Goal: Task Accomplishment & Management: Manage account settings

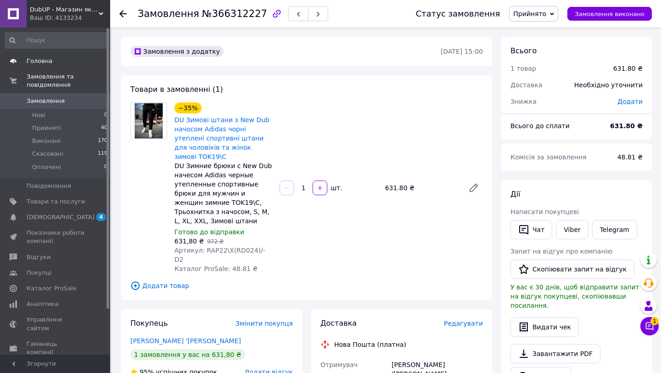
click at [70, 56] on link "Головна" at bounding box center [56, 61] width 113 height 16
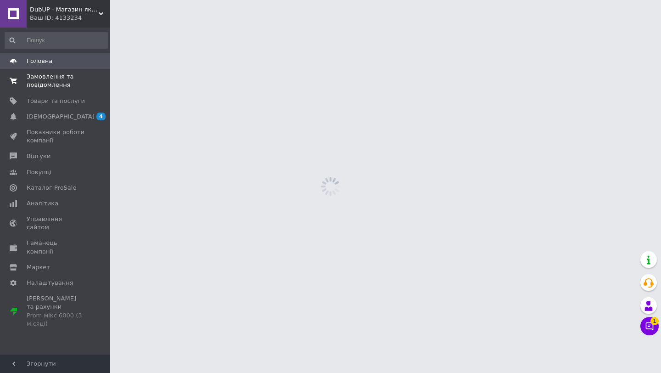
click at [63, 87] on span "Замовлення та повідомлення" at bounding box center [56, 80] width 58 height 17
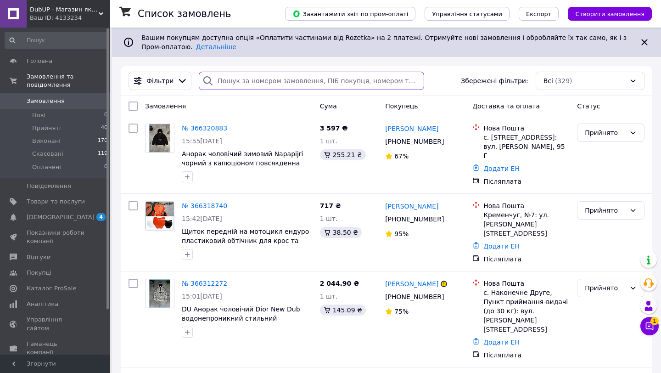
click at [273, 73] on input "search" at bounding box center [311, 81] width 225 height 18
paste input "366305837"
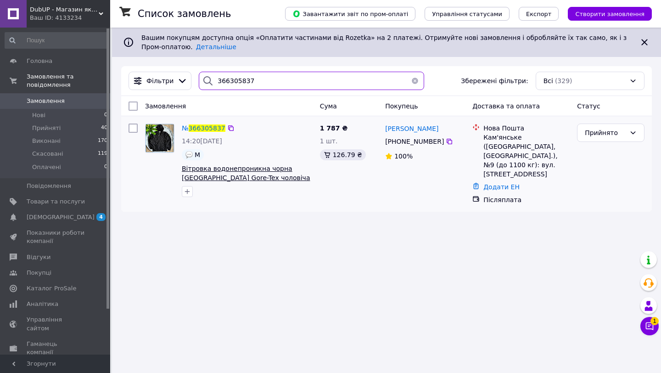
type input "366305837"
click at [245, 175] on span "Вітровка водонепроникна чорна [GEOGRAPHIC_DATA] Gore-Tex чоловіча куртка з капю…" at bounding box center [246, 182] width 128 height 35
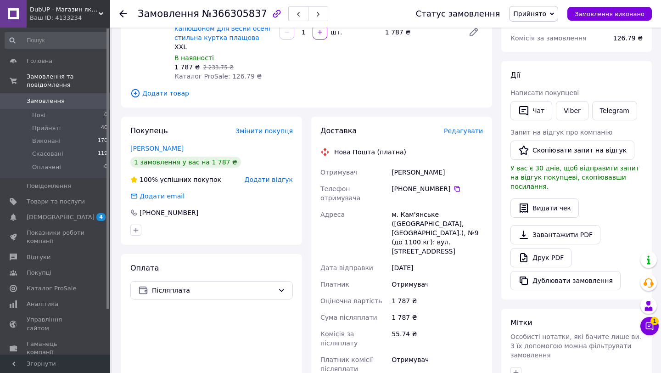
scroll to position [8, 0]
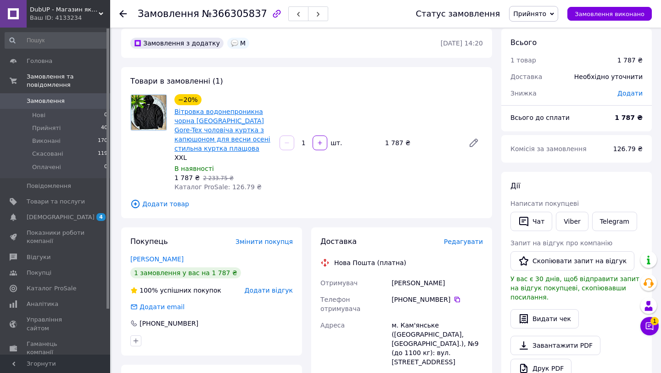
click at [200, 131] on link "Вітровка водонепроникна чорна [GEOGRAPHIC_DATA] Gore-Tex чоловіча куртка з капю…" at bounding box center [222, 130] width 96 height 44
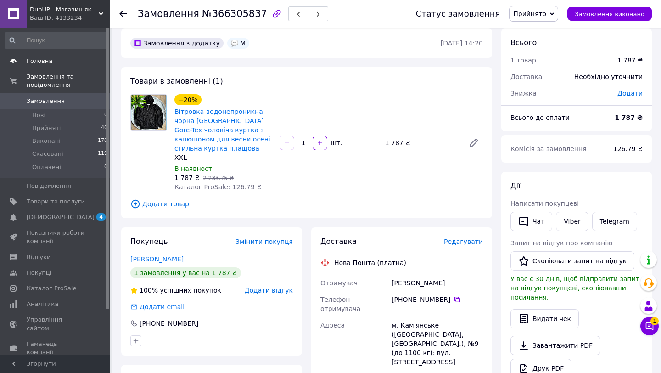
click at [53, 59] on span "Головна" at bounding box center [56, 61] width 58 height 8
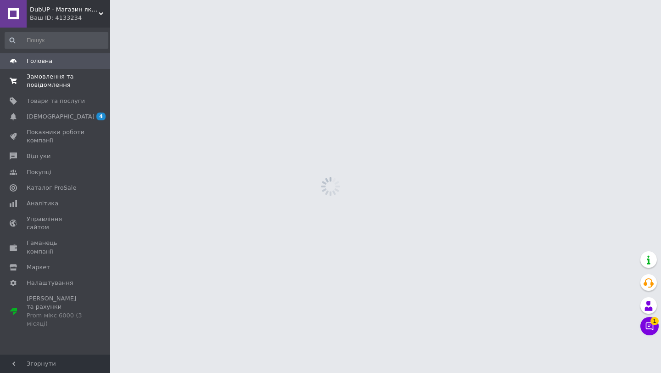
click at [51, 78] on span "Замовлення та повідомлення" at bounding box center [56, 80] width 58 height 17
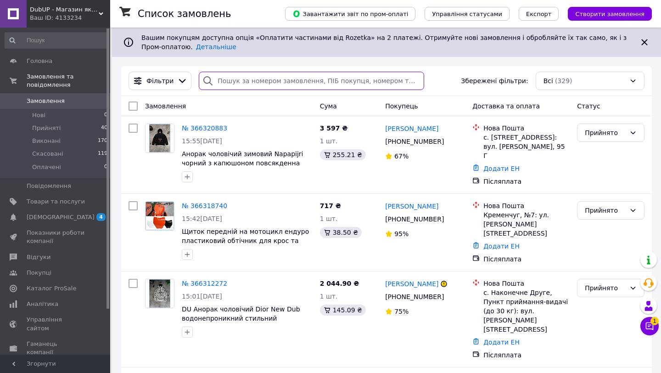
click at [233, 74] on input "search" at bounding box center [311, 81] width 225 height 18
paste input "366307137"
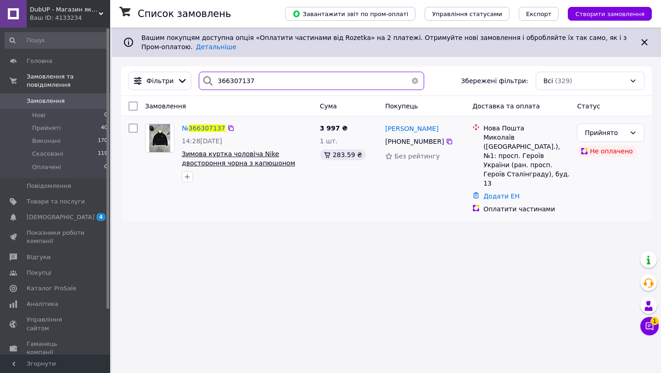
type input "366307137"
click at [217, 159] on span "Зимова куртка чоловіча Nike двостороння чорна з капюшоном стильна курточка для …" at bounding box center [243, 167] width 123 height 35
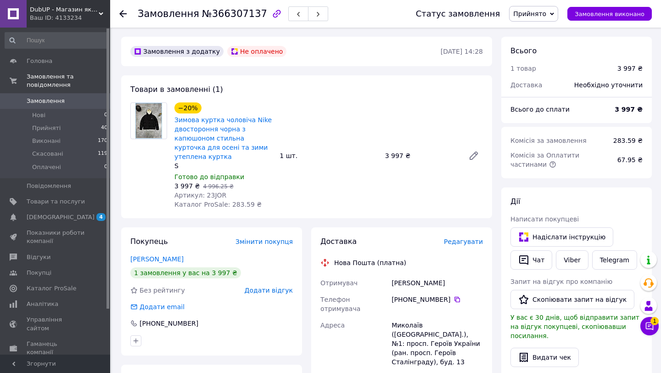
click at [541, 17] on span "Прийнято" at bounding box center [529, 13] width 33 height 7
click at [533, 46] on li "Скасовано" at bounding box center [533, 46] width 48 height 14
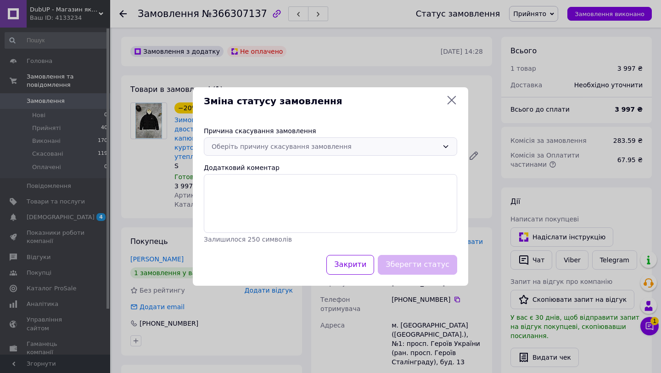
click at [280, 149] on div "Оберіть причину скасування замовлення" at bounding box center [324, 146] width 227 height 10
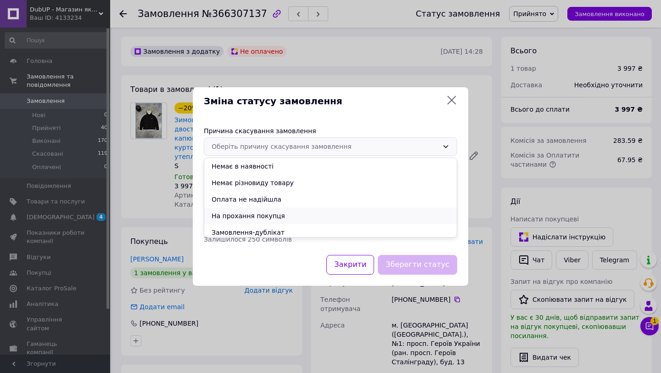
click at [259, 216] on li "На прохання покупця" at bounding box center [330, 215] width 252 height 17
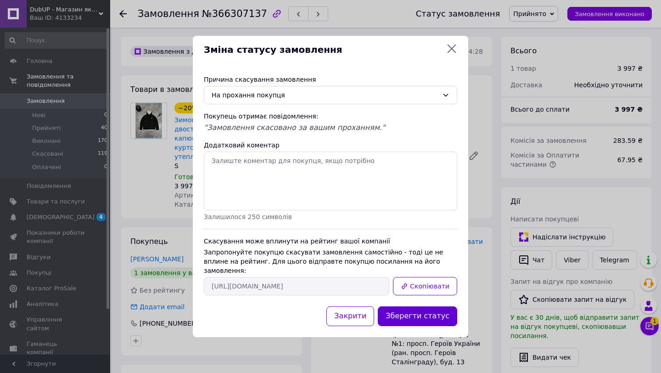
click at [411, 306] on button "Зберегти статус" at bounding box center [417, 316] width 79 height 20
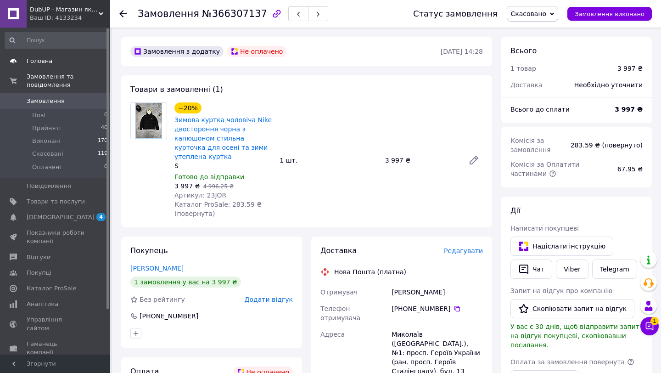
click at [50, 67] on link "Головна" at bounding box center [56, 61] width 113 height 16
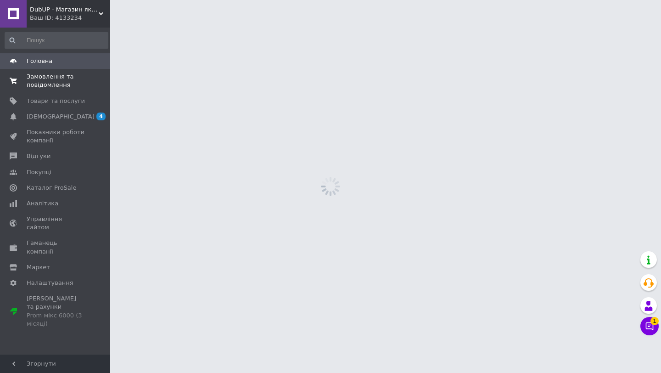
click at [48, 80] on span "Замовлення та повідомлення" at bounding box center [56, 80] width 58 height 17
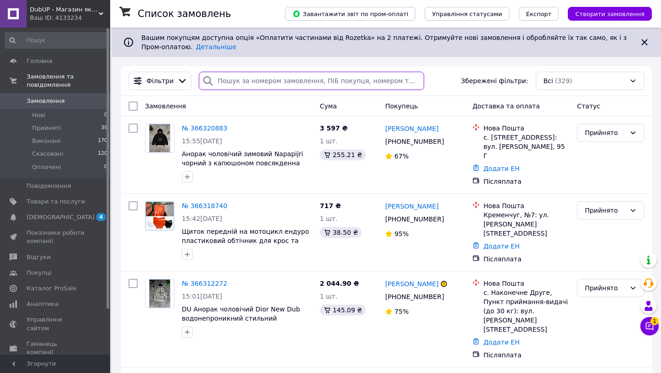
click at [268, 83] on input "search" at bounding box center [311, 81] width 225 height 18
paste input "366312227"
type input "366312227"
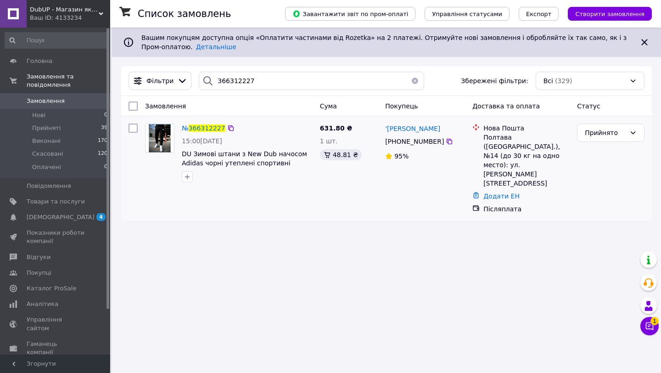
click at [257, 158] on span "DU Зимові штани з New Dub начосом Adidas чорні утеплені спортивні штани для чол…" at bounding box center [247, 158] width 131 height 18
click at [250, 165] on span "DU Зимові штани з New Dub начосом Adidas чорні утеплені спортивні штани для чол…" at bounding box center [244, 167] width 125 height 35
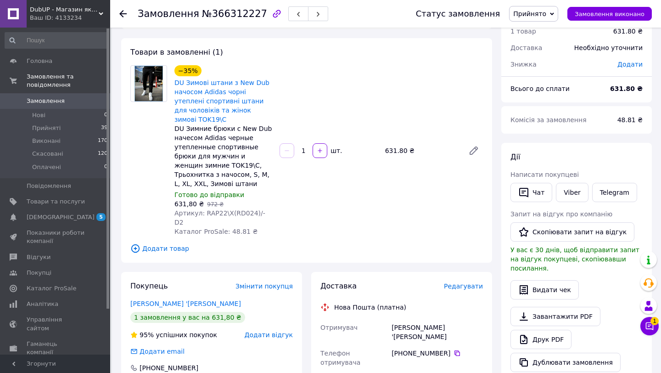
scroll to position [29, 0]
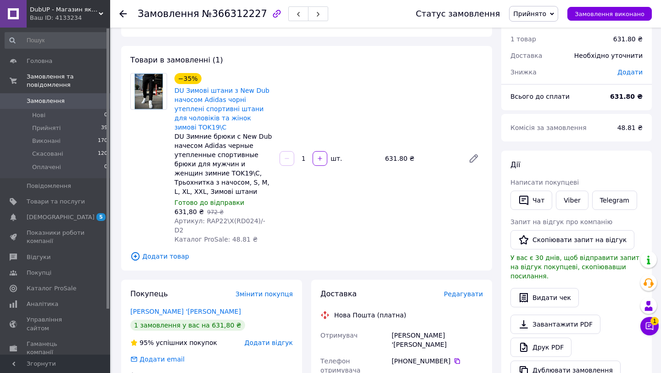
click at [125, 17] on div at bounding box center [122, 13] width 7 height 9
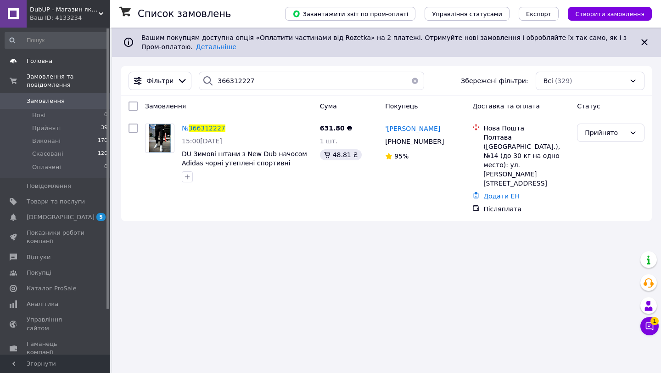
click at [81, 62] on span "Головна" at bounding box center [56, 61] width 58 height 8
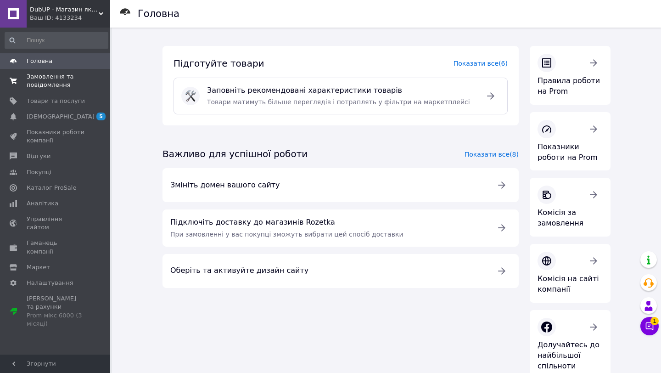
click at [83, 83] on span "Замовлення та повідомлення" at bounding box center [56, 80] width 58 height 17
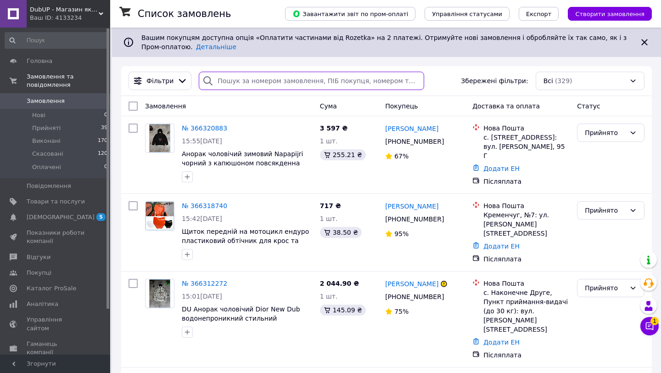
click at [276, 84] on input "search" at bounding box center [311, 81] width 225 height 18
paste input "366312227"
type input "366312227"
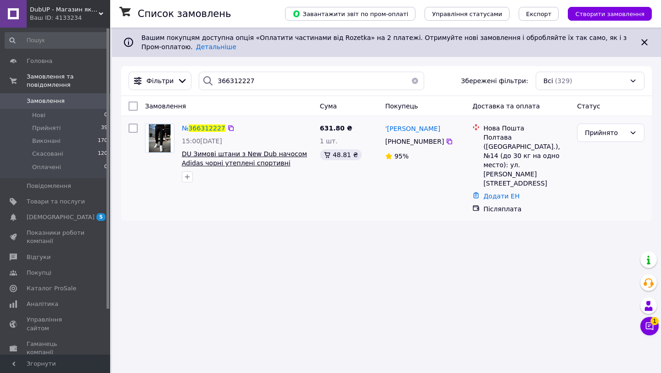
click at [245, 151] on span "DU Зимові штани з New Dub начосом Adidas чорні утеплені спортивні штани для чол…" at bounding box center [244, 167] width 125 height 35
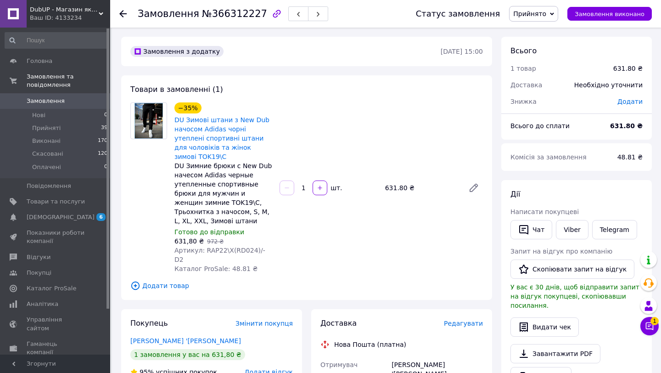
click at [211, 206] on div "DU Зимние брюки с New Dub начесом Adidas черные утепленные спортивные брюки для…" at bounding box center [223, 193] width 98 height 64
click at [199, 203] on div "DU Зимние брюки с New Dub начесом Adidas черные утепленные спортивные брюки для…" at bounding box center [223, 193] width 98 height 64
click at [201, 116] on link "DU Зимові штани з New Dub начосом Adidas чорні утеплені спортивні штани для чол…" at bounding box center [221, 138] width 95 height 44
click at [59, 62] on span "Головна" at bounding box center [56, 61] width 58 height 8
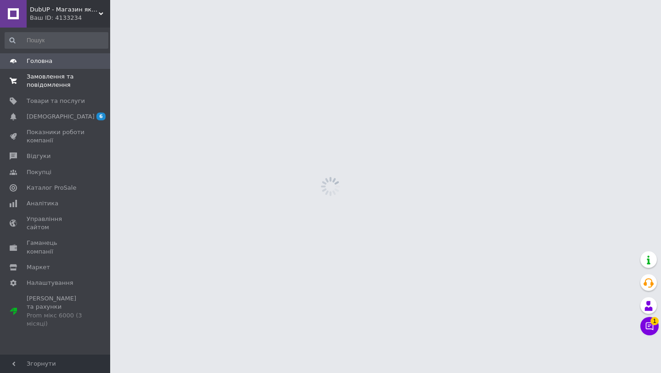
click at [66, 89] on link "Замовлення та повідомлення 0 0" at bounding box center [56, 81] width 113 height 24
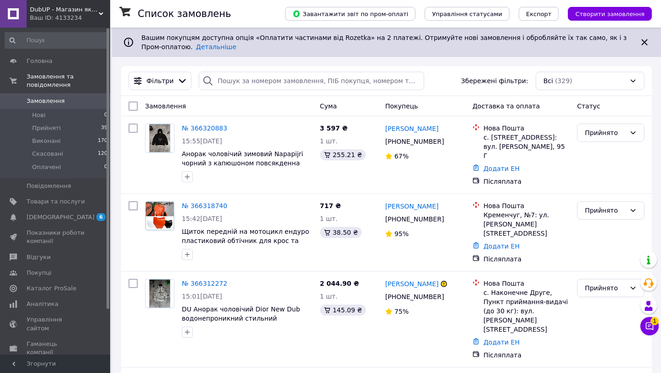
click at [293, 92] on div "Фільтри Збережені фільтри: Всі (329)" at bounding box center [386, 81] width 530 height 30
click at [303, 74] on input "search" at bounding box center [311, 81] width 225 height 18
paste input "366312272"
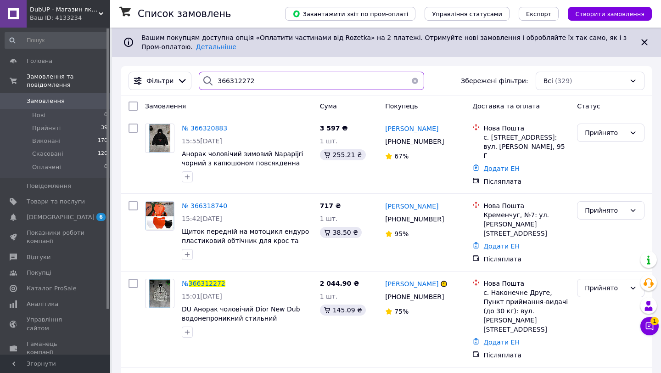
type input "366312272"
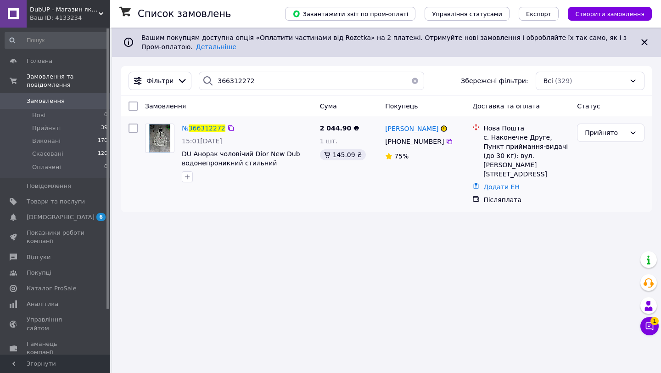
click at [510, 136] on div "с. Наконечне Друге, Пункт приймання-видачі (до 30 кг): вул. Івана Франка, 65" at bounding box center [526, 156] width 86 height 46
copy div "Наконечне"
click at [54, 64] on span "Головна" at bounding box center [56, 61] width 58 height 8
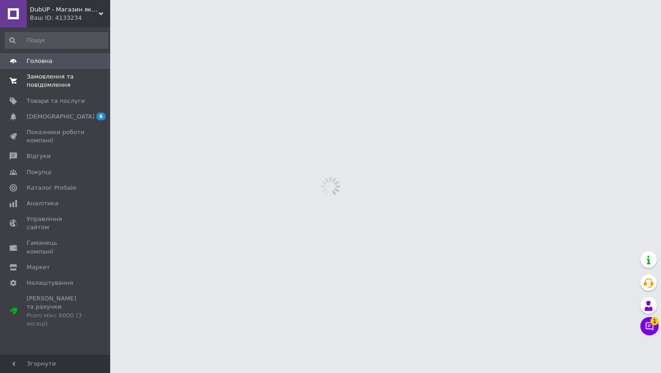
click at [56, 77] on span "Замовлення та повідомлення" at bounding box center [56, 80] width 58 height 17
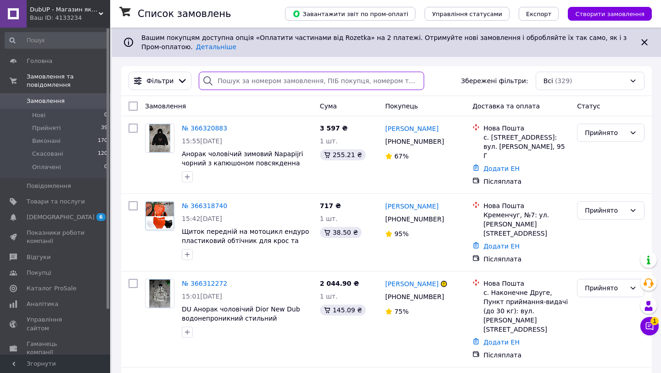
click at [278, 81] on input "search" at bounding box center [311, 81] width 225 height 18
paste input "366318740"
type input "366318740"
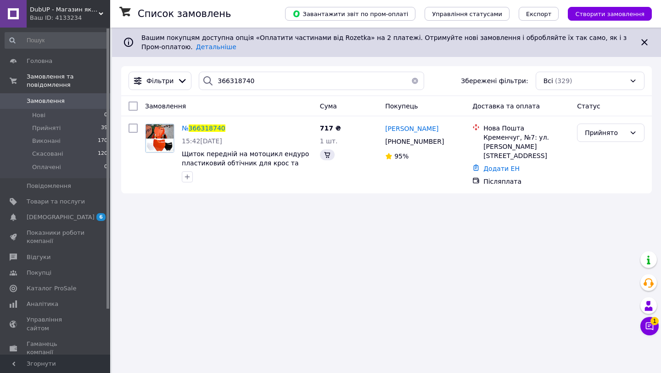
click at [234, 232] on div "Список замовлень Завантажити звіт по пром-оплаті Управління статусами Експорт С…" at bounding box center [386, 186] width 549 height 373
click at [243, 160] on span "Щиток передній на мотоцикл ендуро пластиковий обтічник для крос та пітбайк захи…" at bounding box center [245, 163] width 127 height 26
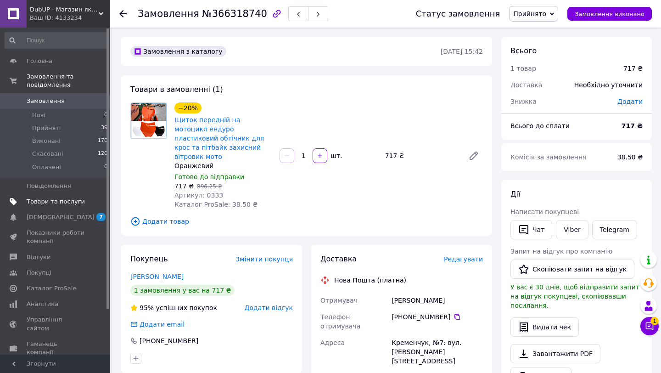
click at [60, 203] on span "Товари та послуги" at bounding box center [56, 201] width 58 height 8
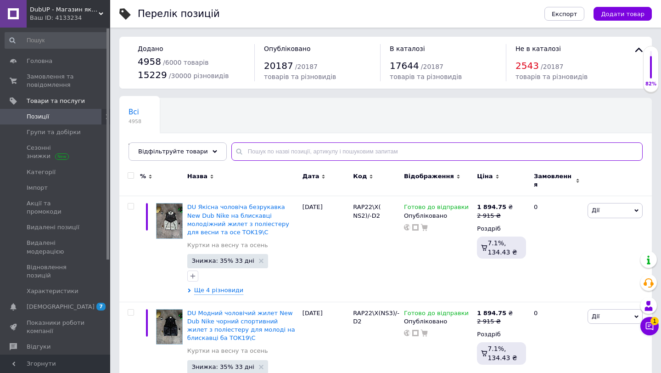
click at [287, 143] on input "text" at bounding box center [436, 151] width 411 height 18
paste input "48-43.7/488"
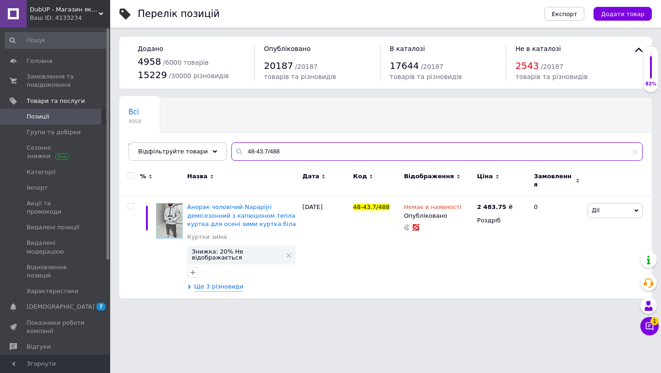
type input "48-43.7/488"
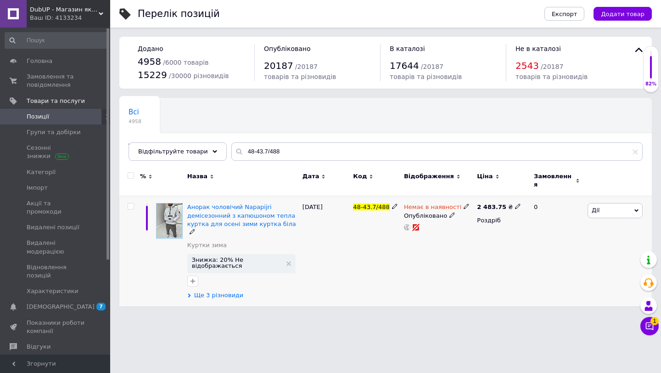
click at [216, 291] on span "Ще 3 різновиди" at bounding box center [219, 295] width 50 height 8
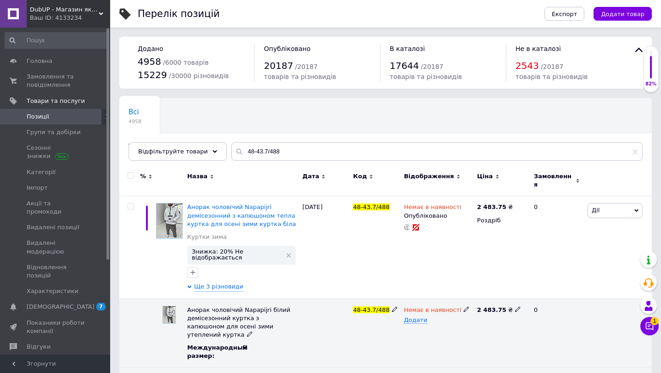
scroll to position [127, 0]
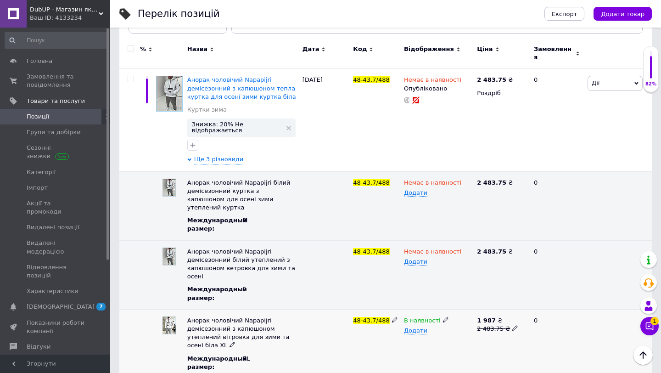
click at [442, 316] on div "В наявності" at bounding box center [438, 320] width 68 height 8
click at [443, 317] on use at bounding box center [445, 319] width 5 height 5
click at [419, 331] on li "Немає в наявності" at bounding box center [436, 337] width 72 height 13
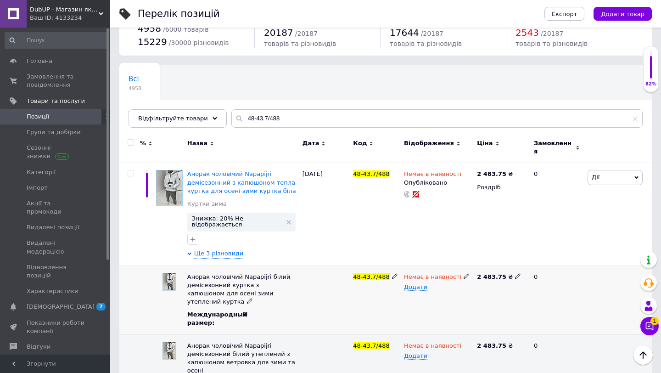
scroll to position [0, 0]
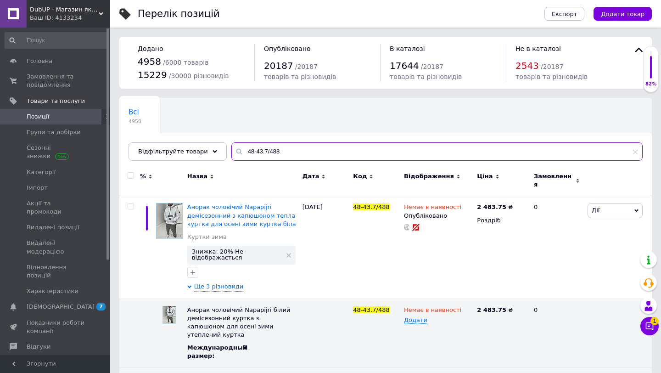
click at [285, 150] on input "48-43.7/488" at bounding box center [436, 151] width 411 height 18
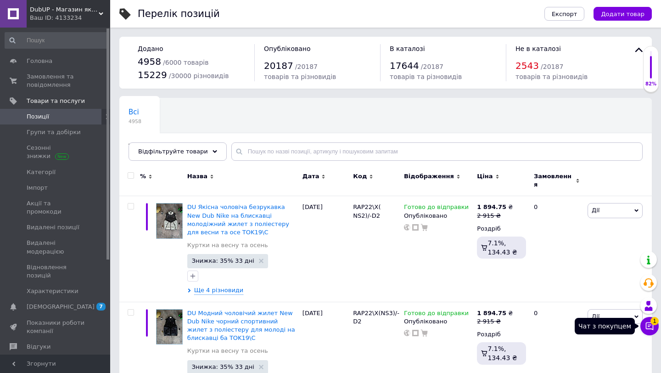
click at [647, 326] on icon at bounding box center [649, 325] width 9 height 9
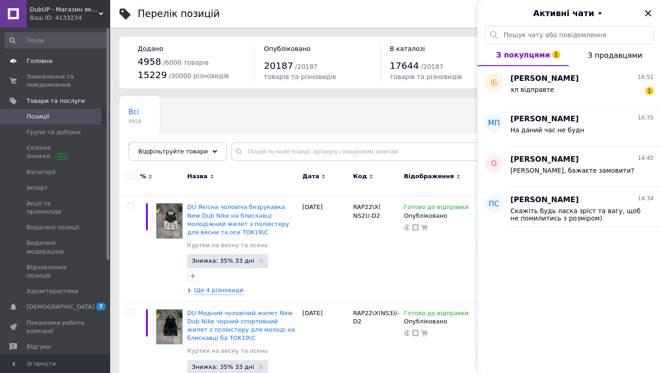
click at [71, 64] on span "Головна" at bounding box center [56, 61] width 58 height 8
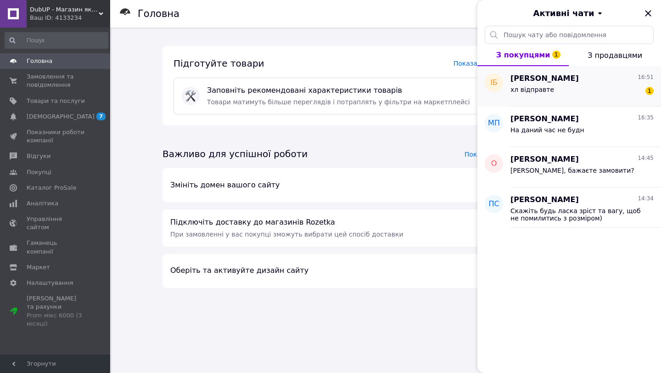
click at [526, 86] on span "хл відправте" at bounding box center [532, 89] width 44 height 7
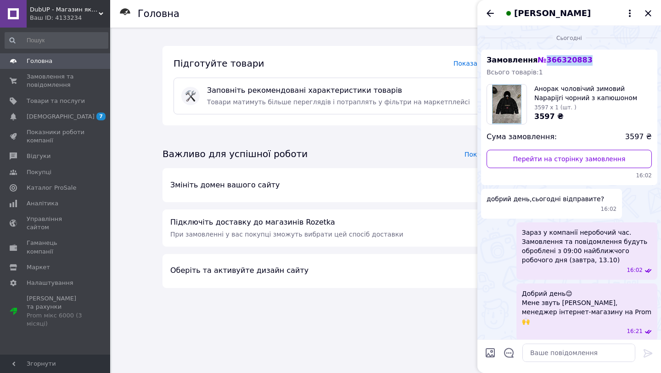
copy span "366320883"
drag, startPoint x: 544, startPoint y: 61, endPoint x: 593, endPoint y: 61, distance: 49.5
click at [594, 61] on div "Замовлення № 366320883 Всього товарів: 1 Анорак чоловічий зимовий Napapijri чор…" at bounding box center [569, 117] width 176 height 135
click at [630, 12] on icon at bounding box center [629, 13] width 11 height 11
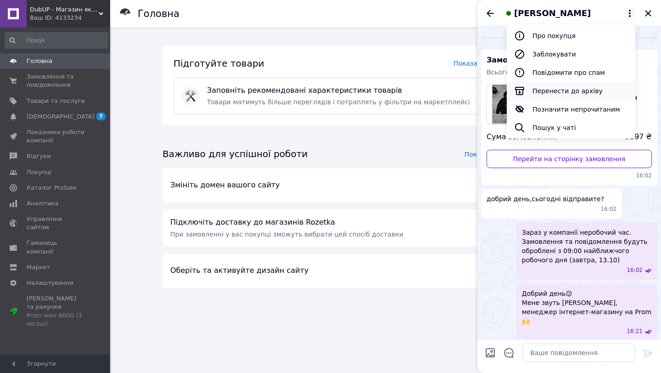
click at [557, 91] on button "Перенести до архіву" at bounding box center [570, 91] width 128 height 18
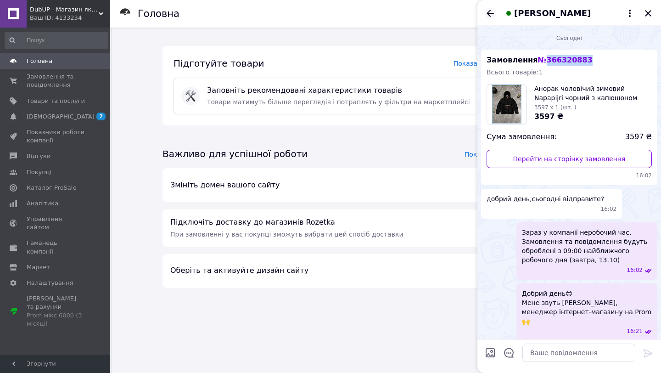
click at [488, 12] on icon "Назад" at bounding box center [489, 13] width 7 height 7
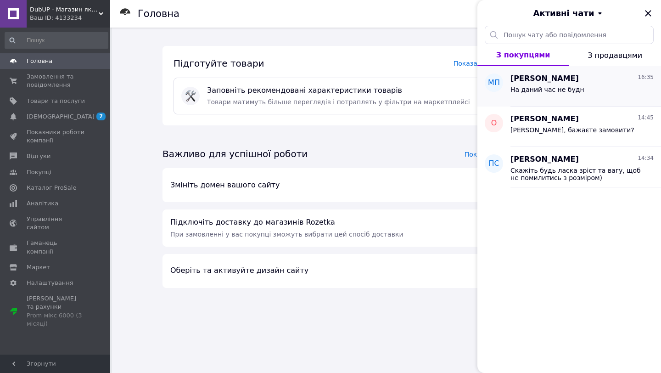
click at [576, 95] on div "На даний час не будн" at bounding box center [547, 92] width 74 height 13
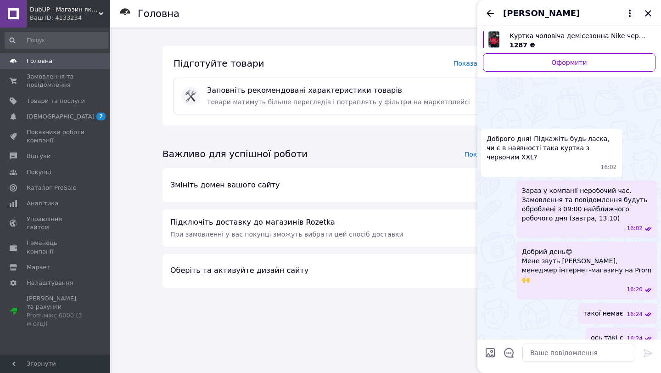
scroll to position [498, 0]
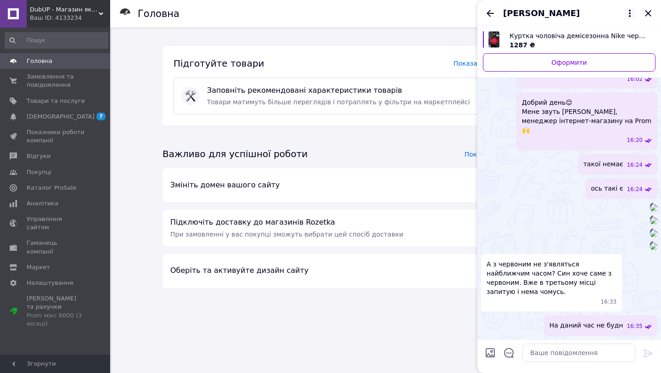
click at [630, 11] on icon at bounding box center [629, 13] width 11 height 11
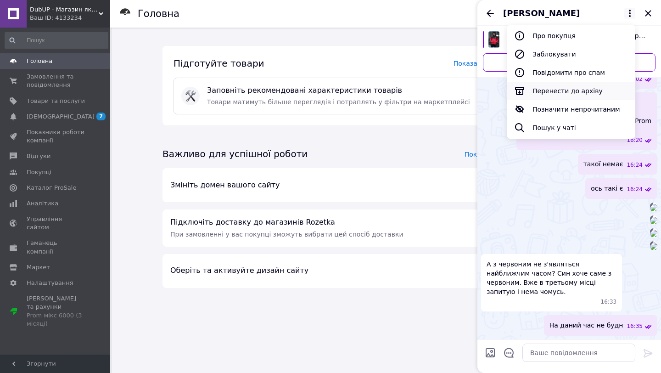
click at [560, 88] on button "Перенести до архіву" at bounding box center [570, 91] width 128 height 18
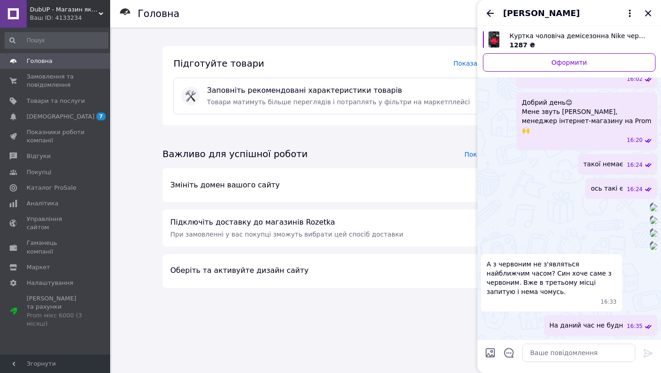
click at [488, 12] on icon "Назад" at bounding box center [489, 13] width 7 height 7
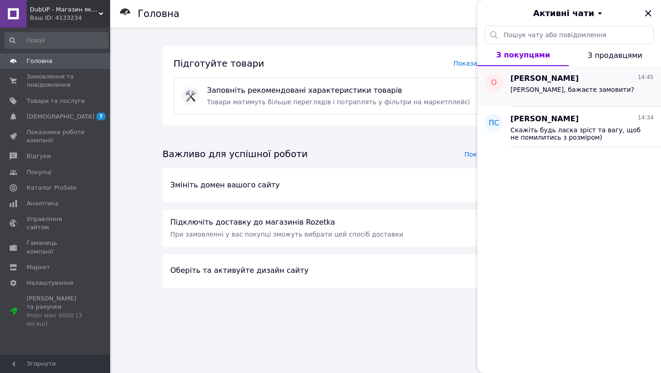
click at [559, 98] on div "[PERSON_NAME], бажаєте замовити?" at bounding box center [572, 92] width 124 height 13
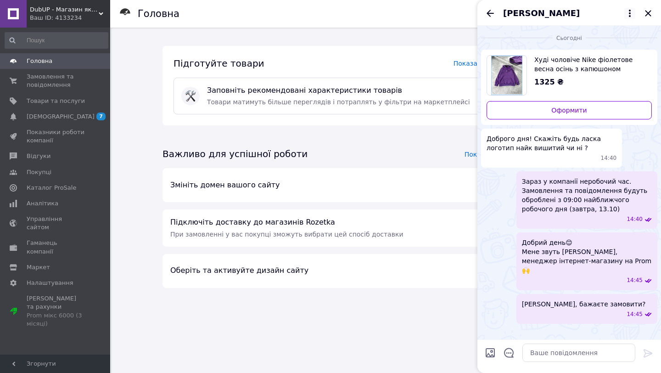
click at [627, 11] on icon at bounding box center [629, 13] width 11 height 11
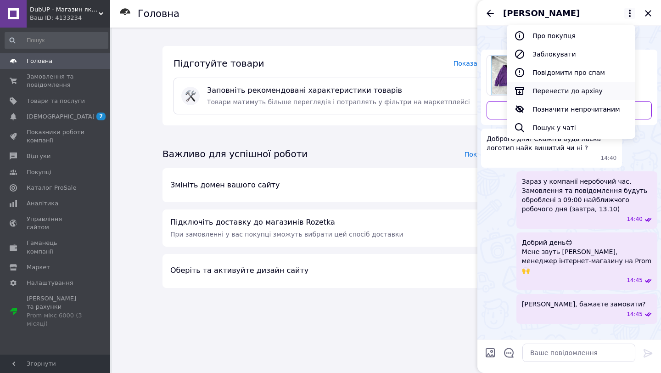
click at [567, 89] on button "Перенести до архіву" at bounding box center [570, 91] width 128 height 18
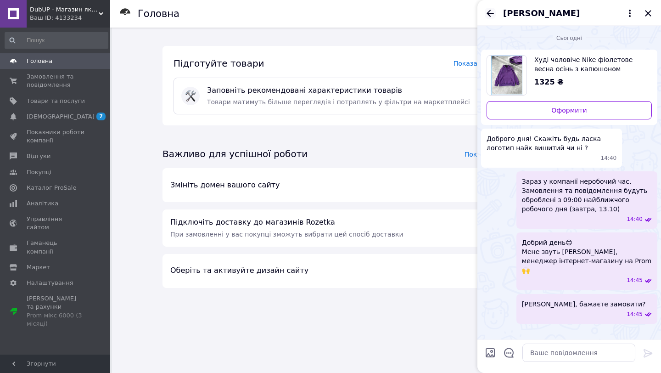
click at [485, 14] on icon "Назад" at bounding box center [489, 13] width 11 height 11
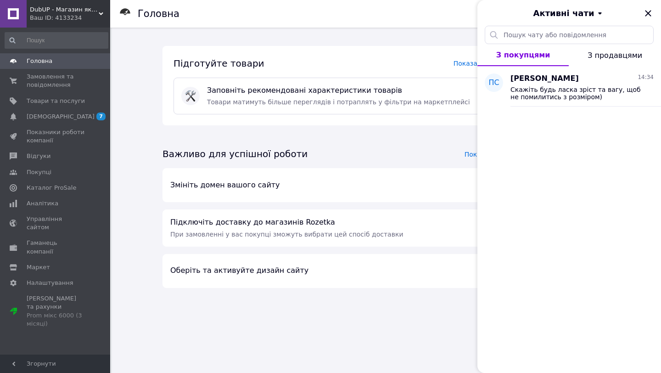
click at [553, 83] on span "[PERSON_NAME]" at bounding box center [544, 78] width 68 height 11
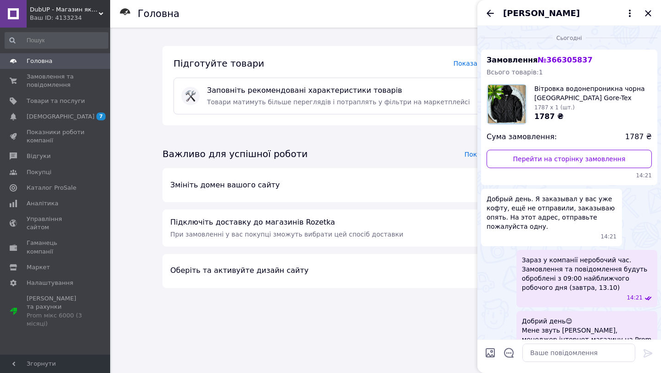
scroll to position [143, 0]
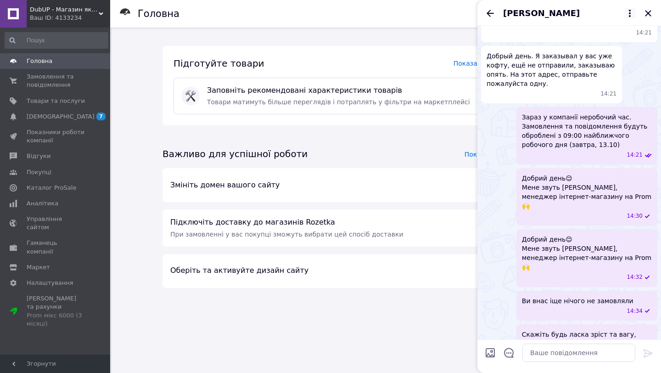
click at [628, 10] on icon at bounding box center [629, 13] width 11 height 11
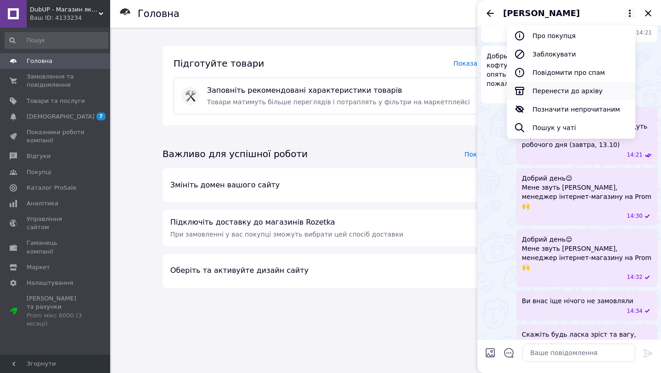
click at [581, 88] on button "Перенести до архіву" at bounding box center [570, 91] width 128 height 18
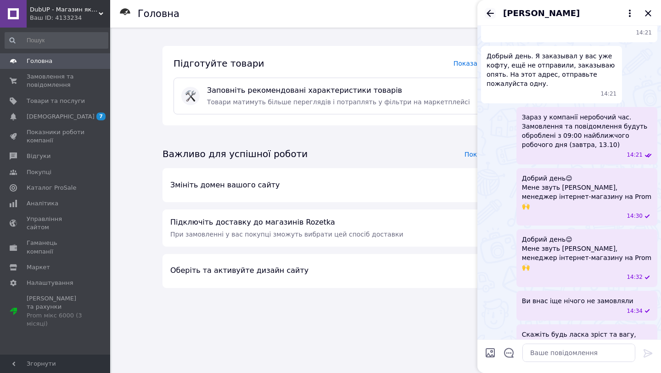
click at [488, 9] on icon "Назад" at bounding box center [489, 13] width 11 height 11
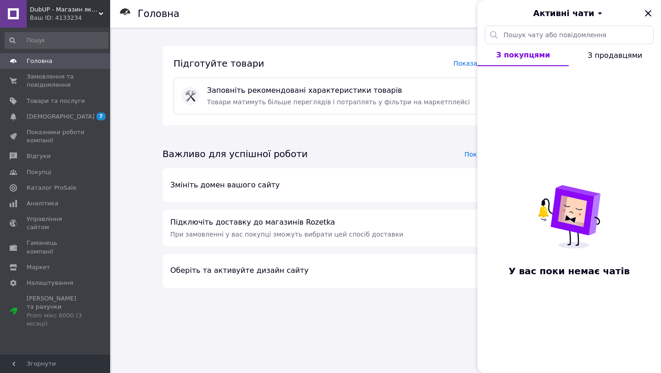
click at [646, 14] on icon "Закрити" at bounding box center [647, 13] width 11 height 11
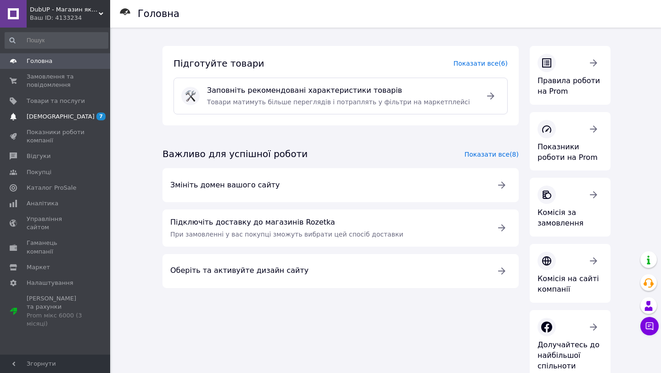
click at [75, 113] on span "[DEMOGRAPHIC_DATA]" at bounding box center [56, 116] width 58 height 8
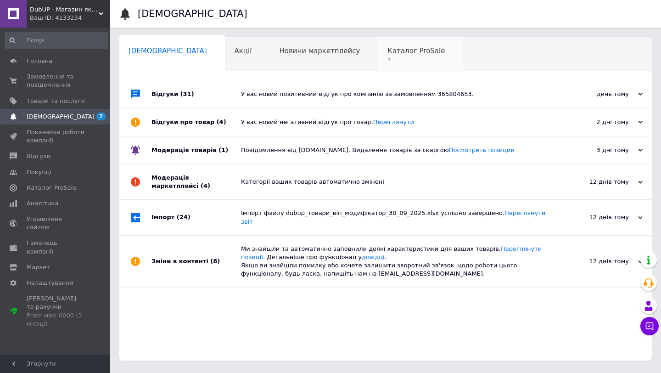
click at [389, 66] on div "Каталог ProSale 7" at bounding box center [420, 54] width 85 height 35
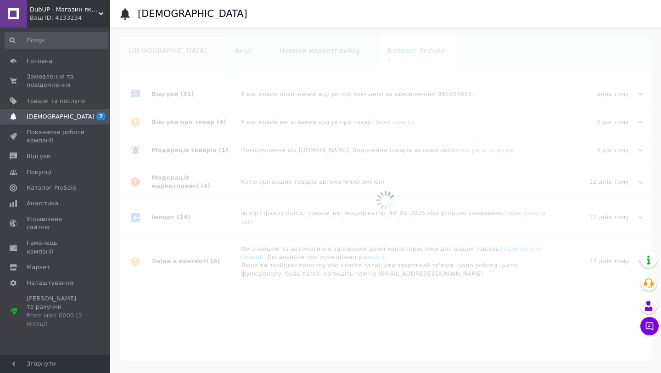
click at [156, 61] on div "[DEMOGRAPHIC_DATA] 0" at bounding box center [172, 54] width 106 height 35
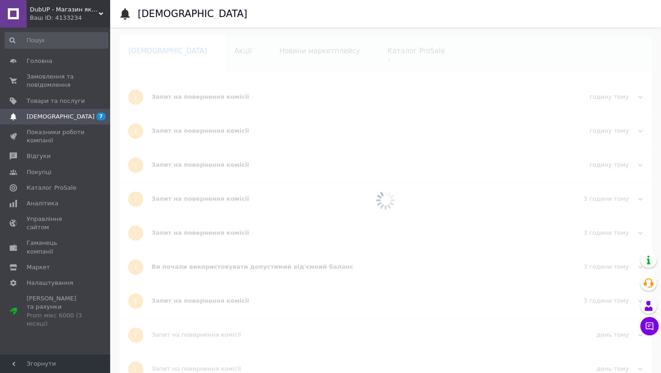
click at [156, 61] on div at bounding box center [385, 200] width 551 height 345
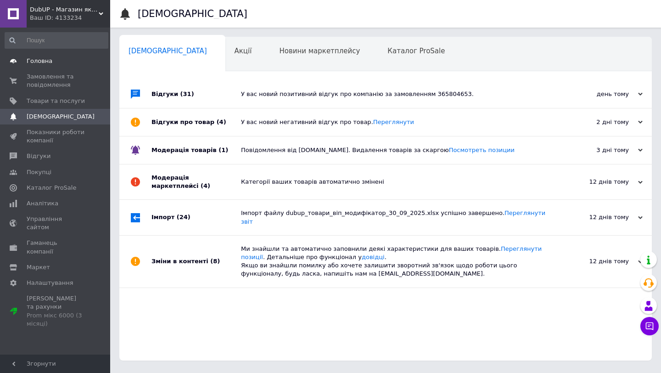
click at [61, 61] on span "Головна" at bounding box center [56, 61] width 58 height 8
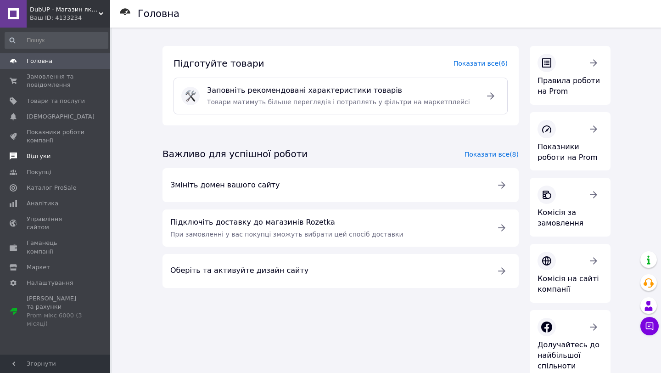
click at [54, 152] on span "Відгуки" at bounding box center [56, 156] width 58 height 8
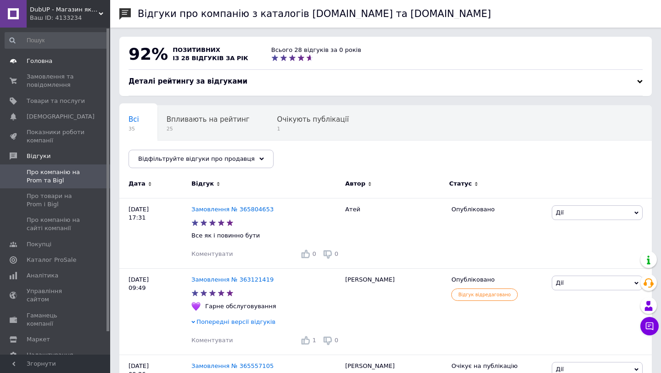
click at [68, 63] on span "Головна" at bounding box center [56, 61] width 58 height 8
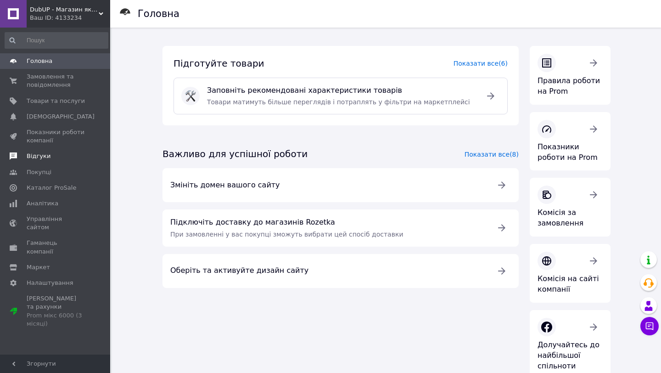
click at [56, 158] on span "Відгуки" at bounding box center [56, 156] width 58 height 8
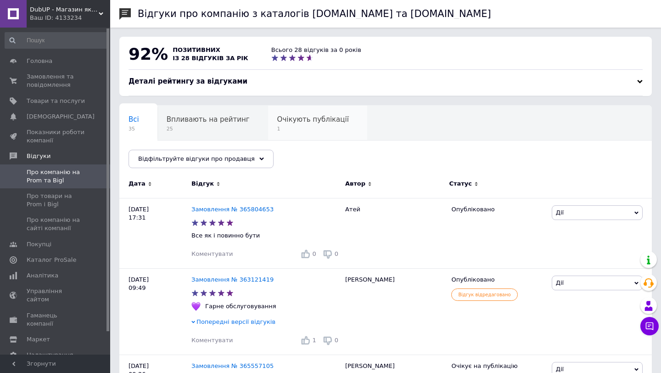
click at [305, 129] on span "1" at bounding box center [313, 128] width 72 height 7
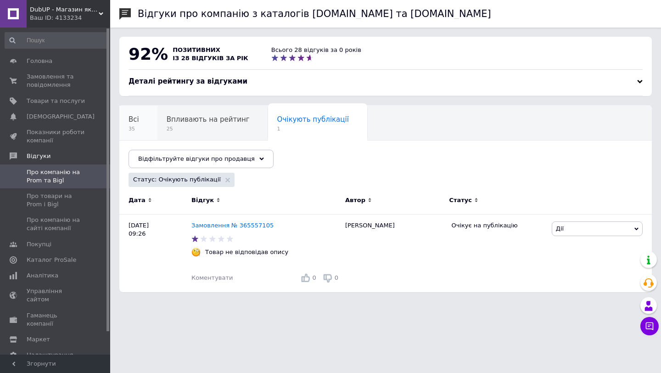
click at [142, 118] on div "Всі 35" at bounding box center [138, 123] width 38 height 35
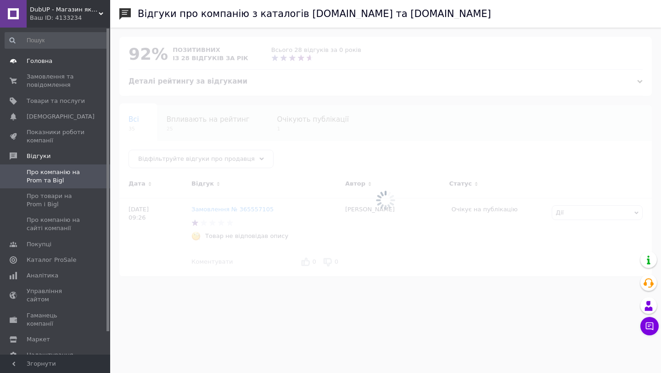
click at [53, 65] on span "Головна" at bounding box center [56, 61] width 58 height 8
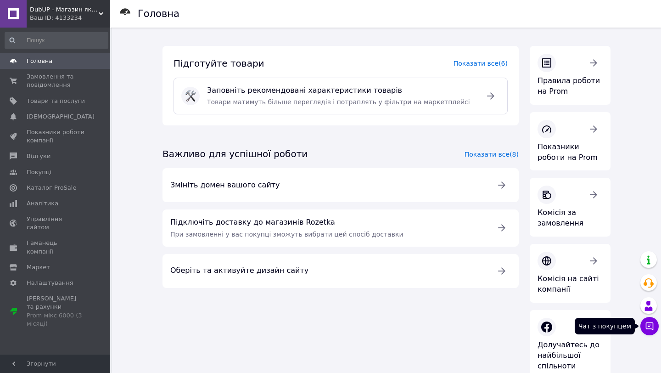
click at [646, 331] on button "Чат з покупцем" at bounding box center [649, 326] width 18 height 18
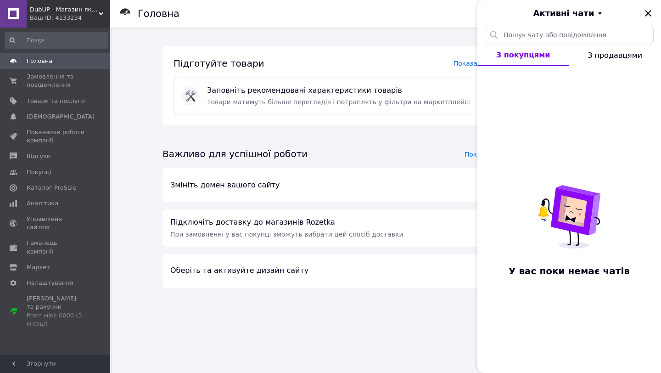
click at [607, 58] on span "З продавцями" at bounding box center [614, 55] width 55 height 9
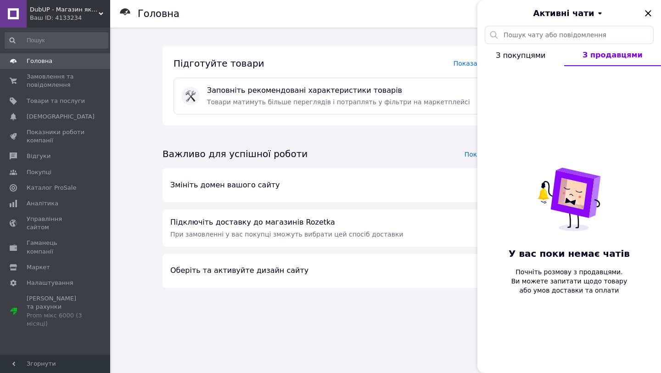
click at [543, 58] on span "З покупцями" at bounding box center [520, 55] width 50 height 9
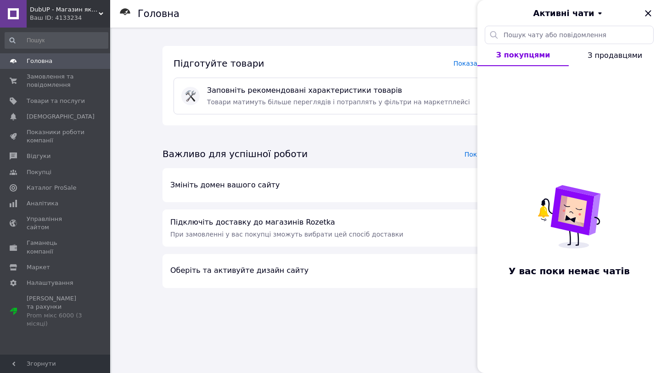
click at [600, 53] on span "З продавцями" at bounding box center [614, 55] width 55 height 9
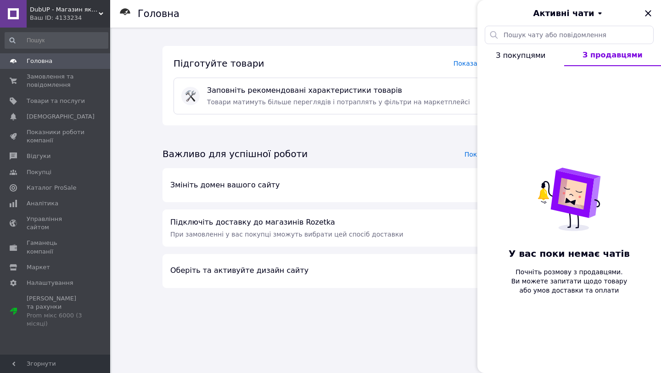
click at [542, 59] on button "З покупцями" at bounding box center [520, 55] width 87 height 22
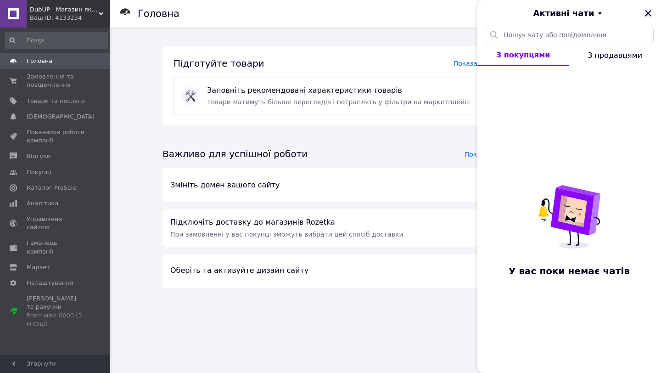
click at [649, 8] on icon "Закрити" at bounding box center [647, 13] width 11 height 11
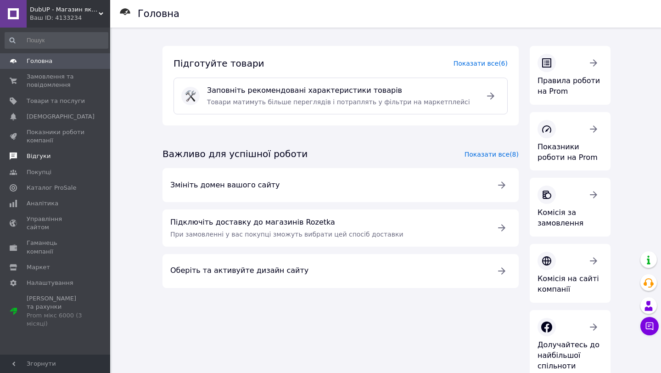
click at [72, 154] on span "Відгуки" at bounding box center [56, 156] width 58 height 8
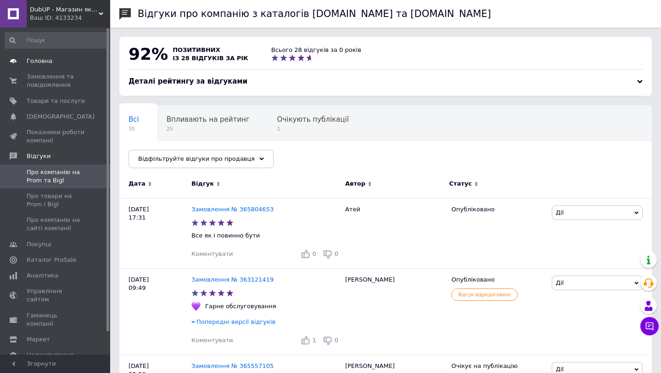
click at [38, 59] on span "Головна" at bounding box center [40, 61] width 26 height 8
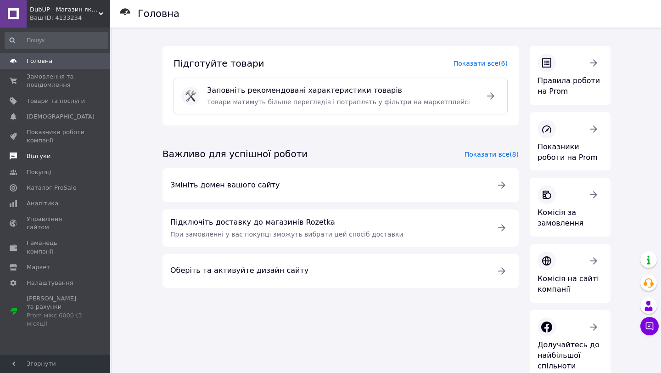
click at [58, 154] on span "Відгуки" at bounding box center [56, 156] width 58 height 8
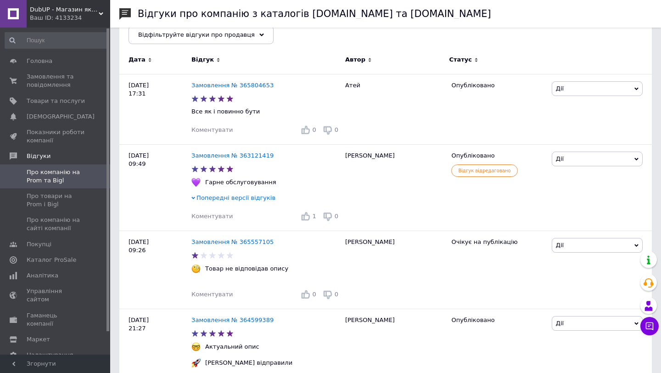
scroll to position [125, 0]
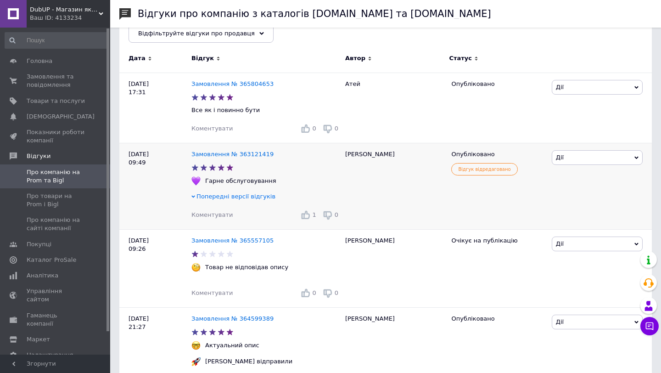
click at [197, 195] on span "Попередні версії відгуків" at bounding box center [235, 196] width 79 height 7
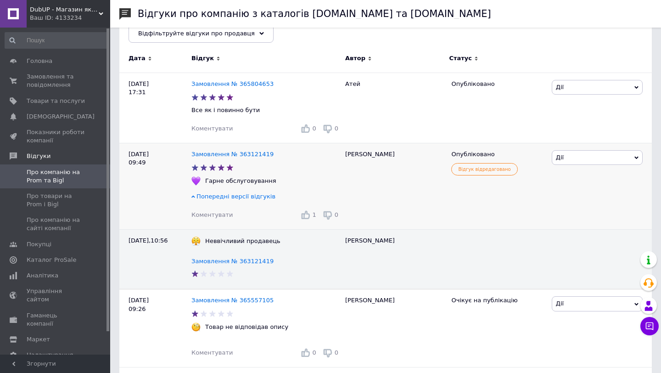
click at [198, 196] on span "Попередні версії відгуків" at bounding box center [235, 196] width 79 height 7
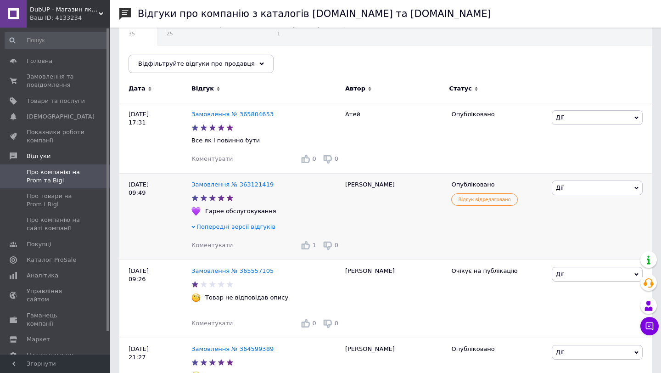
scroll to position [121, 0]
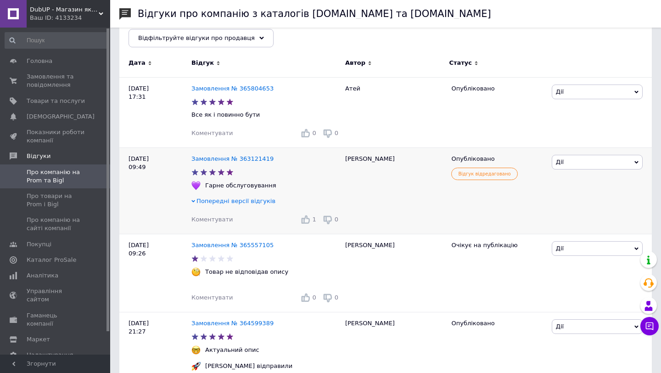
click at [263, 171] on div at bounding box center [265, 172] width 151 height 10
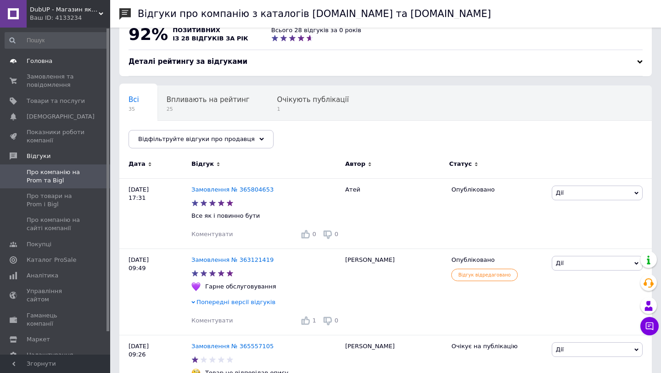
click at [41, 57] on span "Головна" at bounding box center [40, 61] width 26 height 8
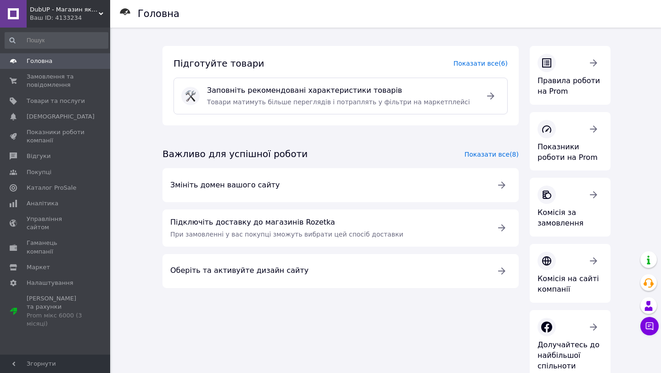
click at [636, 319] on div "Головна Підготуйте товари Показати все (6) Заповніть рекомендовані характеристи…" at bounding box center [386, 272] width 549 height 488
click at [643, 324] on button "Чат з покупцем" at bounding box center [649, 326] width 18 height 18
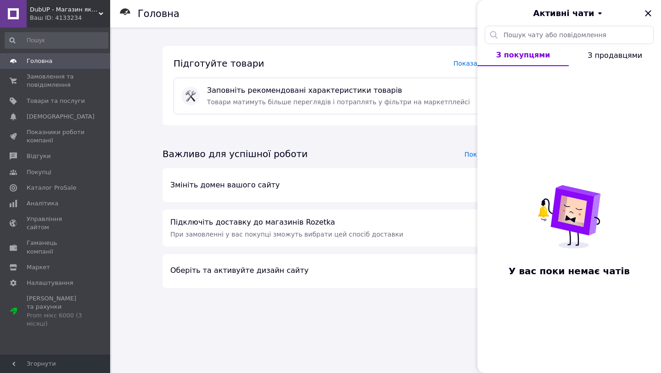
click at [614, 53] on span "З продавцями" at bounding box center [614, 55] width 55 height 9
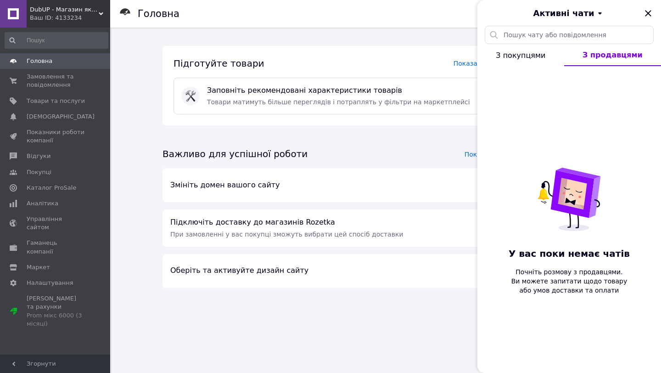
click at [543, 53] on button "З покупцями" at bounding box center [520, 55] width 87 height 22
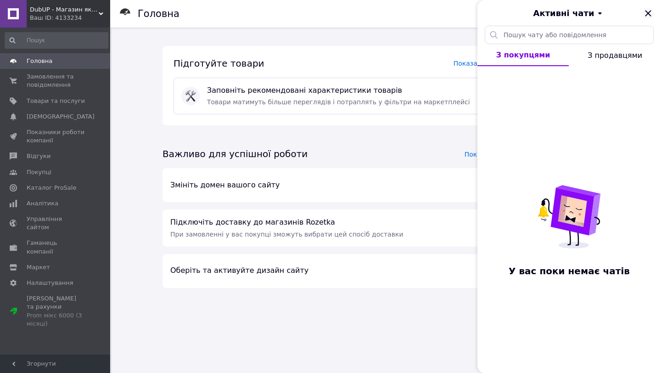
click at [650, 16] on icon "Закрити" at bounding box center [648, 13] width 6 height 6
